Goal: Information Seeking & Learning: Learn about a topic

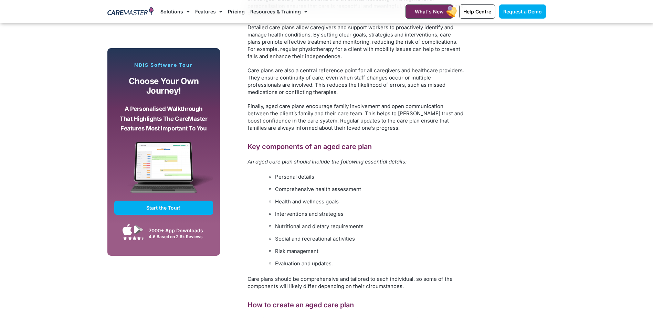
scroll to position [620, 0]
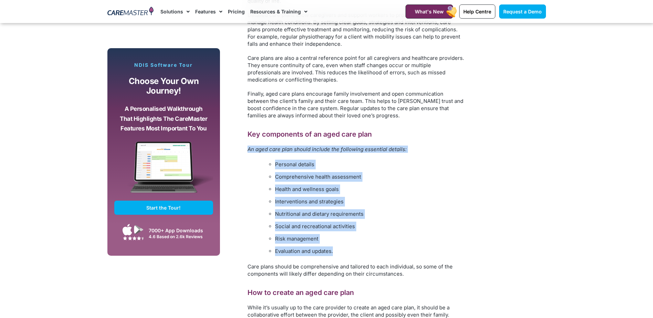
drag, startPoint x: 249, startPoint y: 149, endPoint x: 380, endPoint y: 250, distance: 165.2
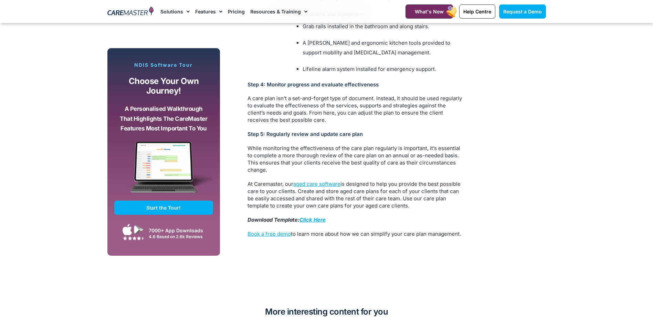
scroll to position [1722, 0]
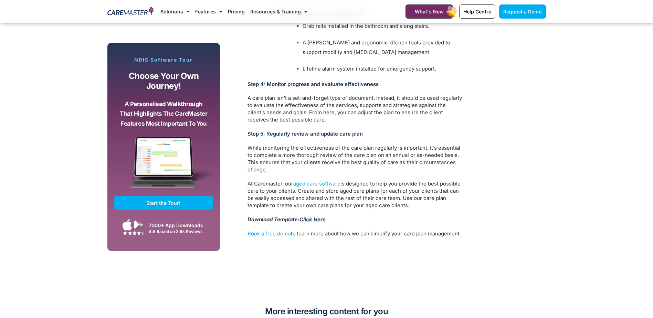
click at [320, 216] on link "Click Here" at bounding box center [313, 219] width 26 height 7
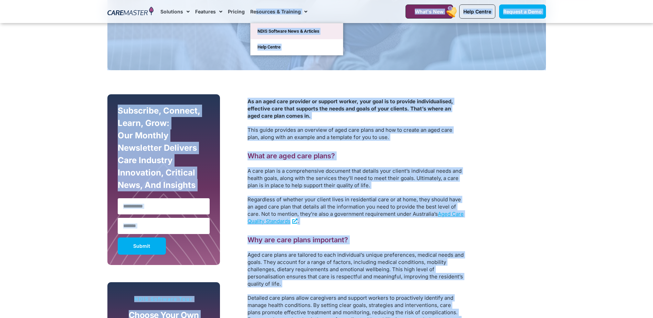
scroll to position [335, 0]
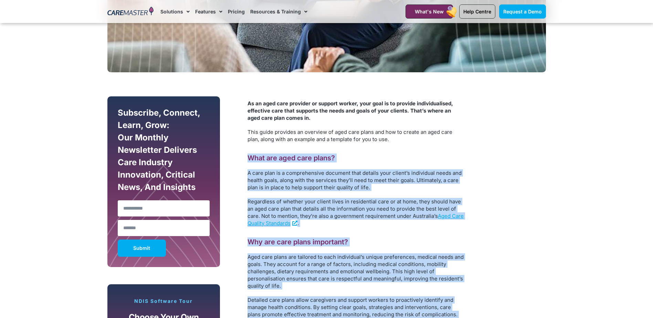
drag, startPoint x: 351, startPoint y: 253, endPoint x: 248, endPoint y: 156, distance: 141.5
drag, startPoint x: 248, startPoint y: 156, endPoint x: 253, endPoint y: 158, distance: 6.2
click at [266, 170] on p "A care plan is a comprehensive document that details your client’s individual n…" at bounding box center [356, 180] width 217 height 22
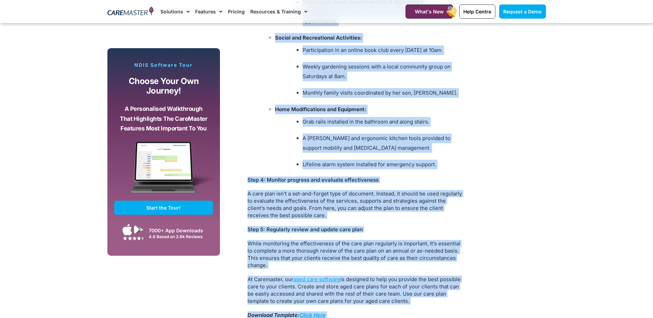
scroll to position [1636, 0]
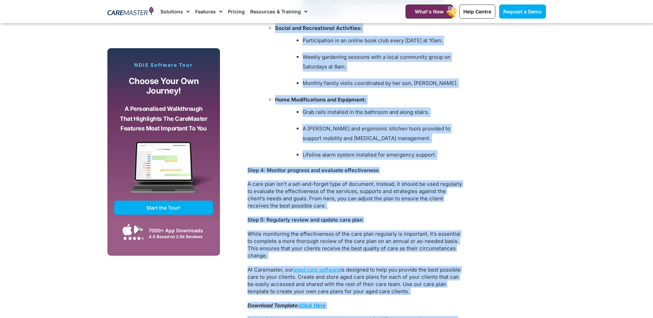
drag, startPoint x: 250, startPoint y: 158, endPoint x: 444, endPoint y: 273, distance: 225.6
copy div "What are aged care plans? A care plan is a comprehensive document that details …"
